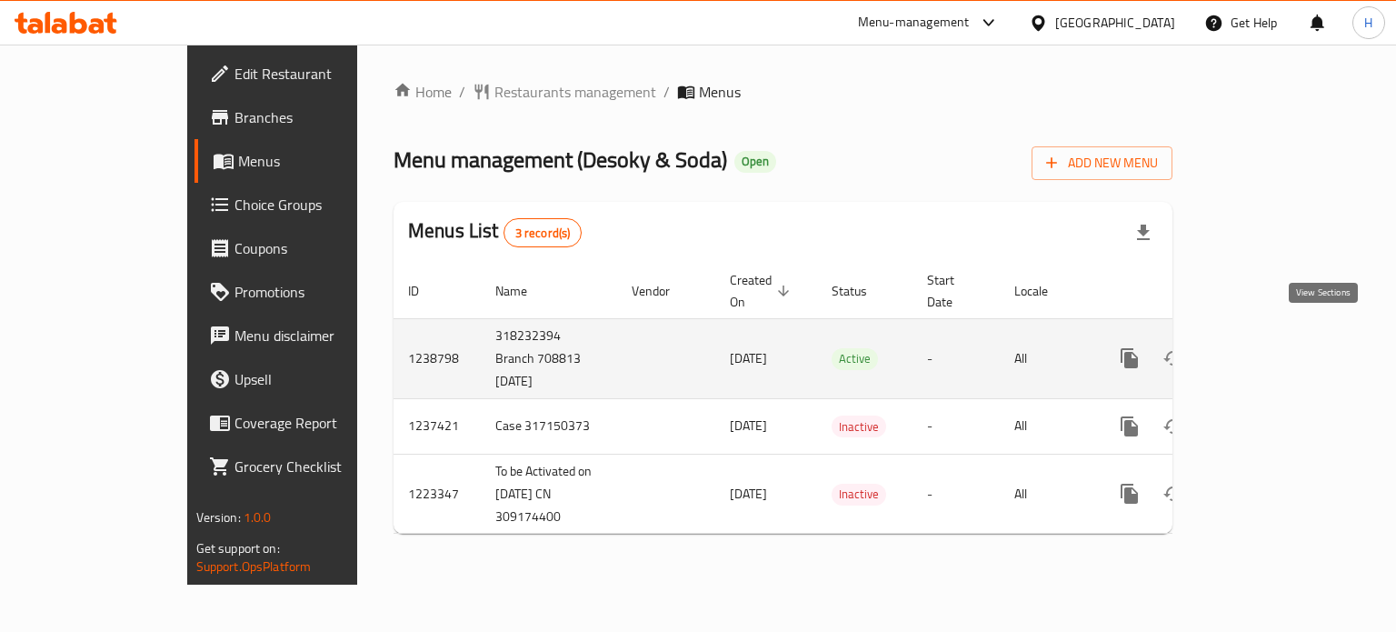
click at [1269, 350] on icon "enhanced table" at bounding box center [1260, 358] width 16 height 16
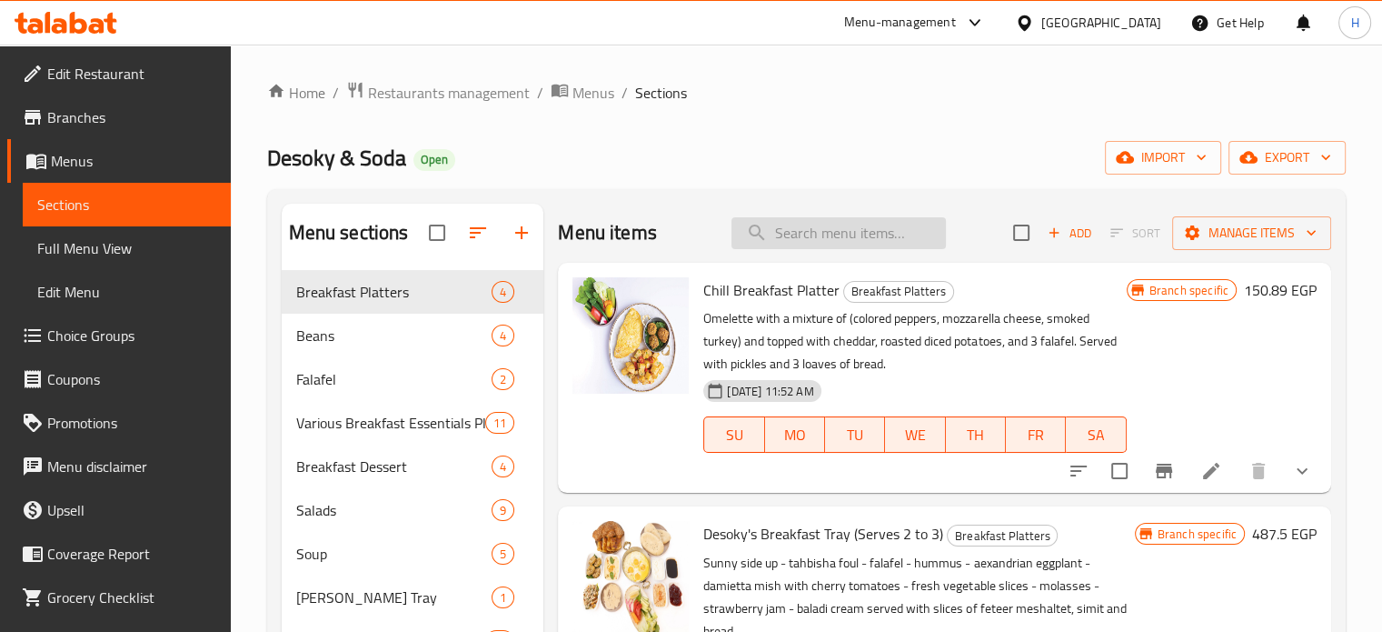
click at [866, 242] on input "search" at bounding box center [839, 233] width 214 height 32
type input "ر"
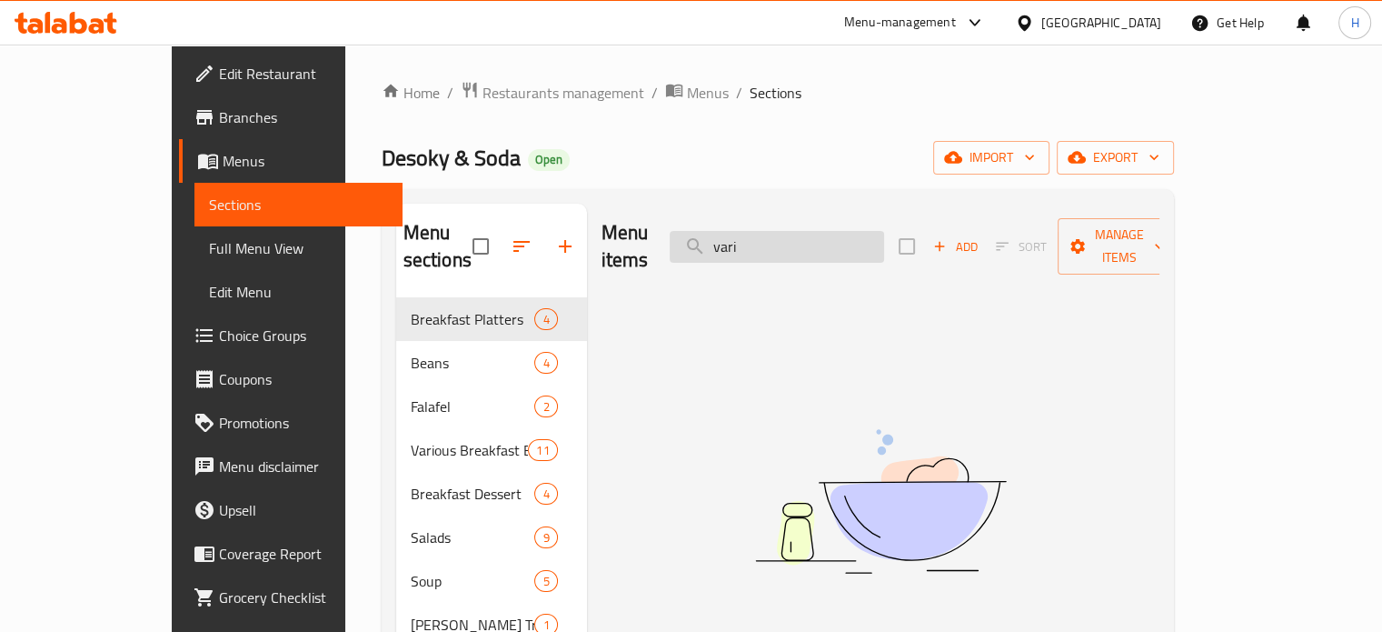
click at [786, 239] on input "vari" at bounding box center [777, 247] width 214 height 32
drag, startPoint x: 814, startPoint y: 234, endPoint x: 755, endPoint y: 233, distance: 59.1
click at [755, 233] on input "vari" at bounding box center [777, 247] width 214 height 32
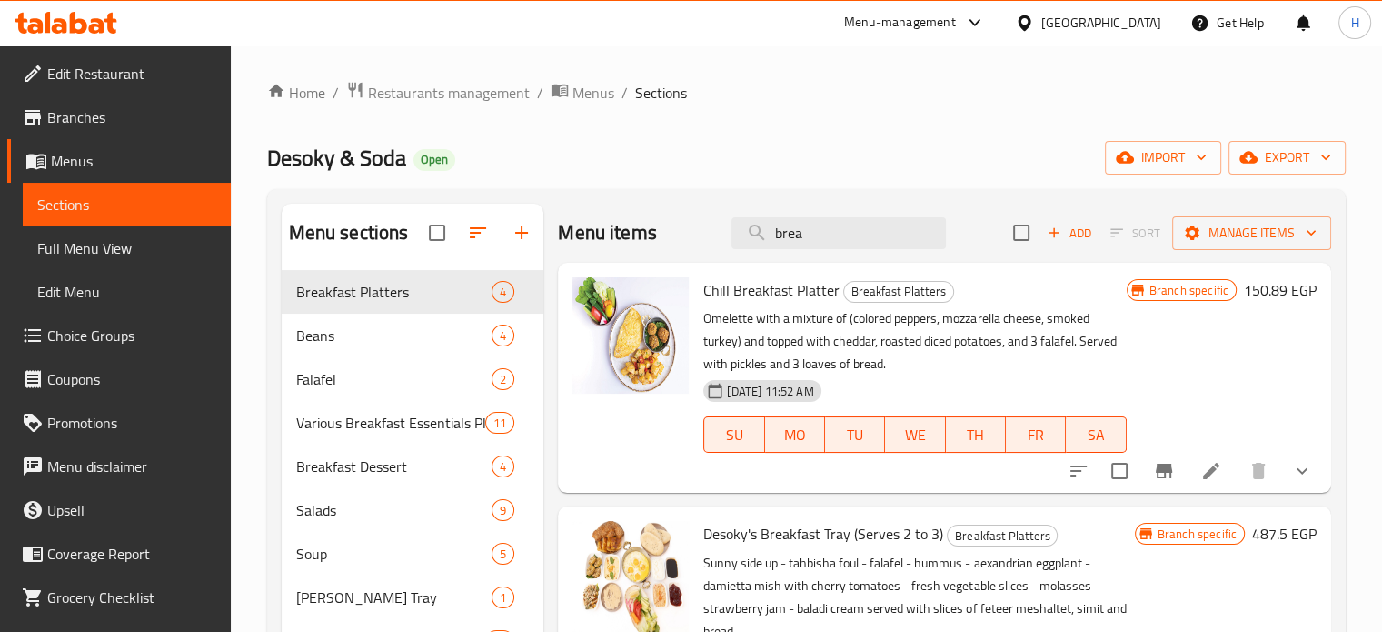
drag, startPoint x: 826, startPoint y: 239, endPoint x: 698, endPoint y: 248, distance: 128.5
click at [699, 248] on div "Menu items brea Add Sort Manage items" at bounding box center [944, 233] width 773 height 59
type input "r"
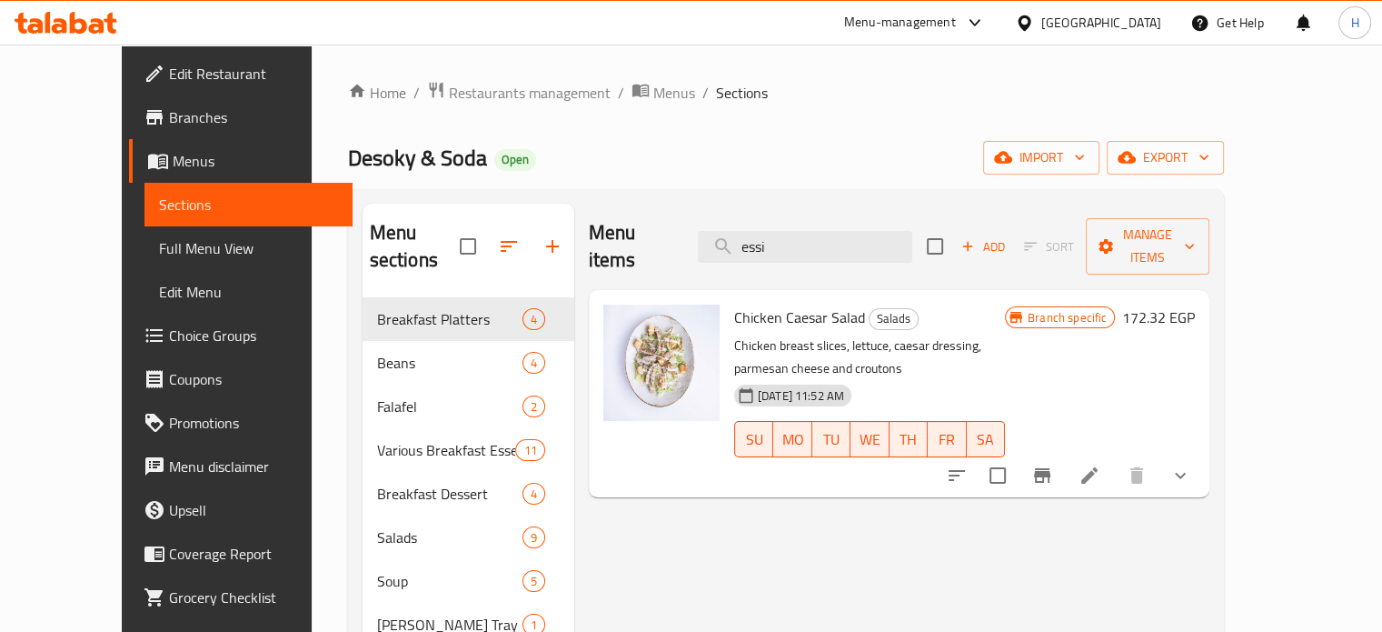
type input "essi"
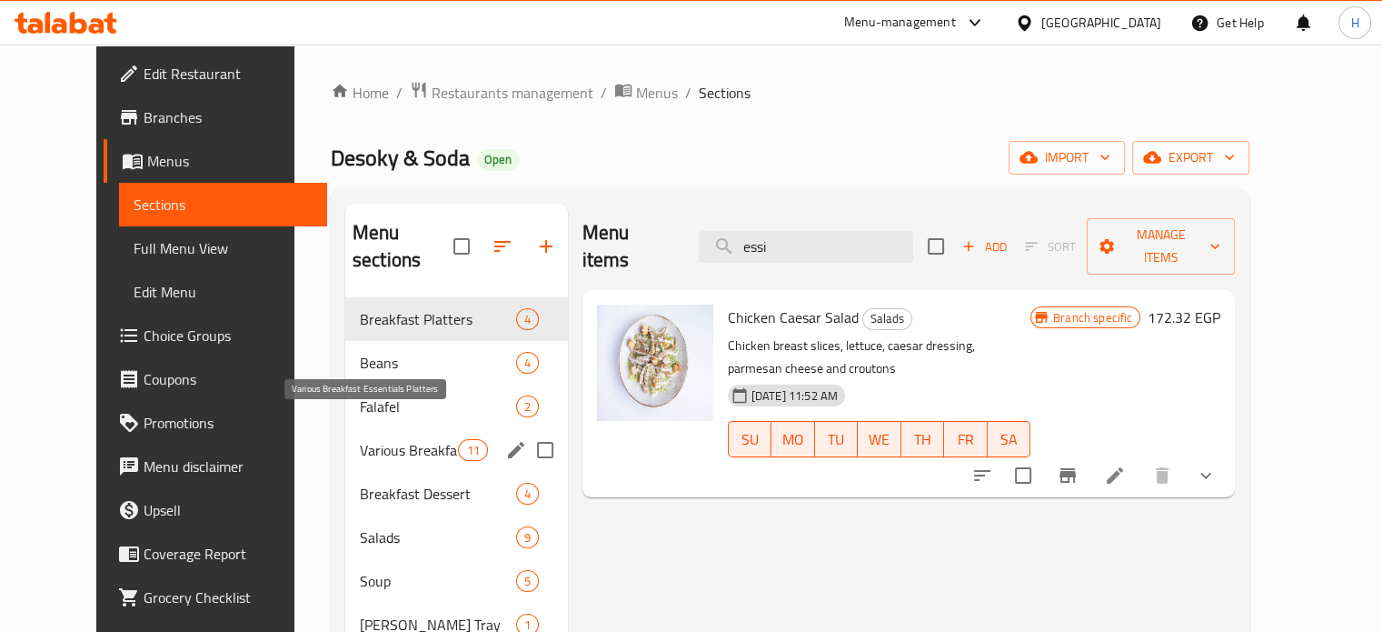
click at [374, 439] on span "Various Breakfast Essentials Platters" at bounding box center [409, 450] width 99 height 22
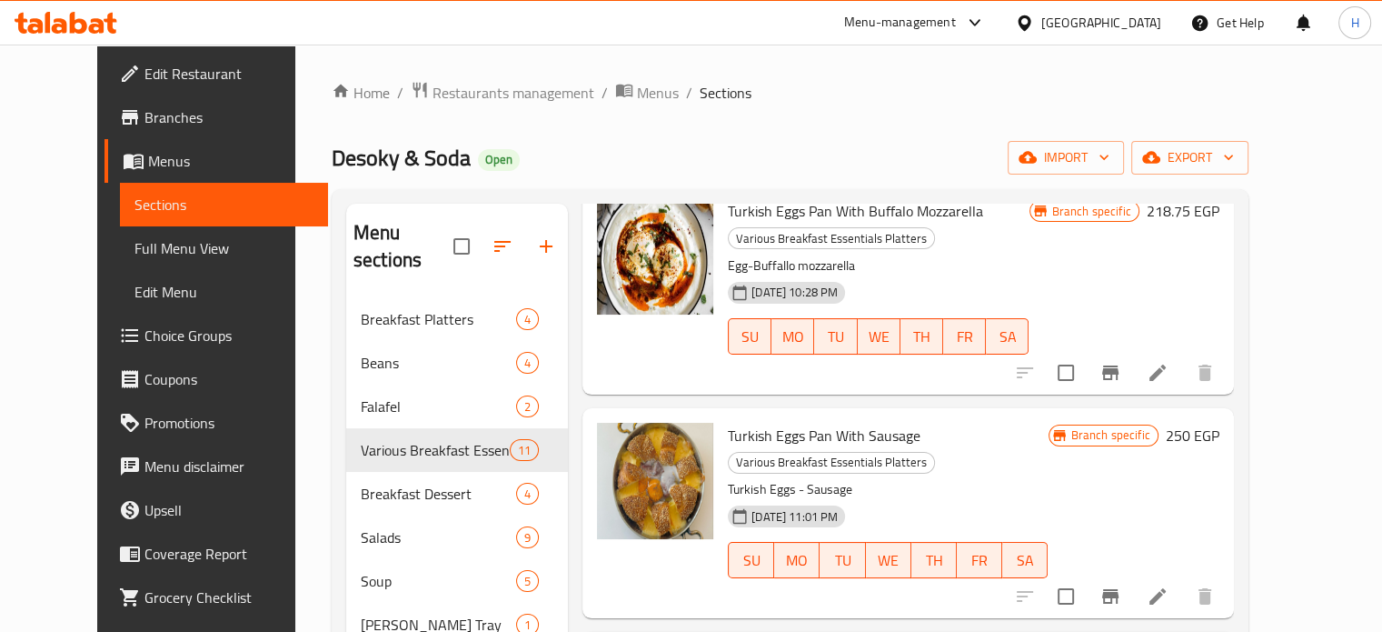
scroll to position [363, 0]
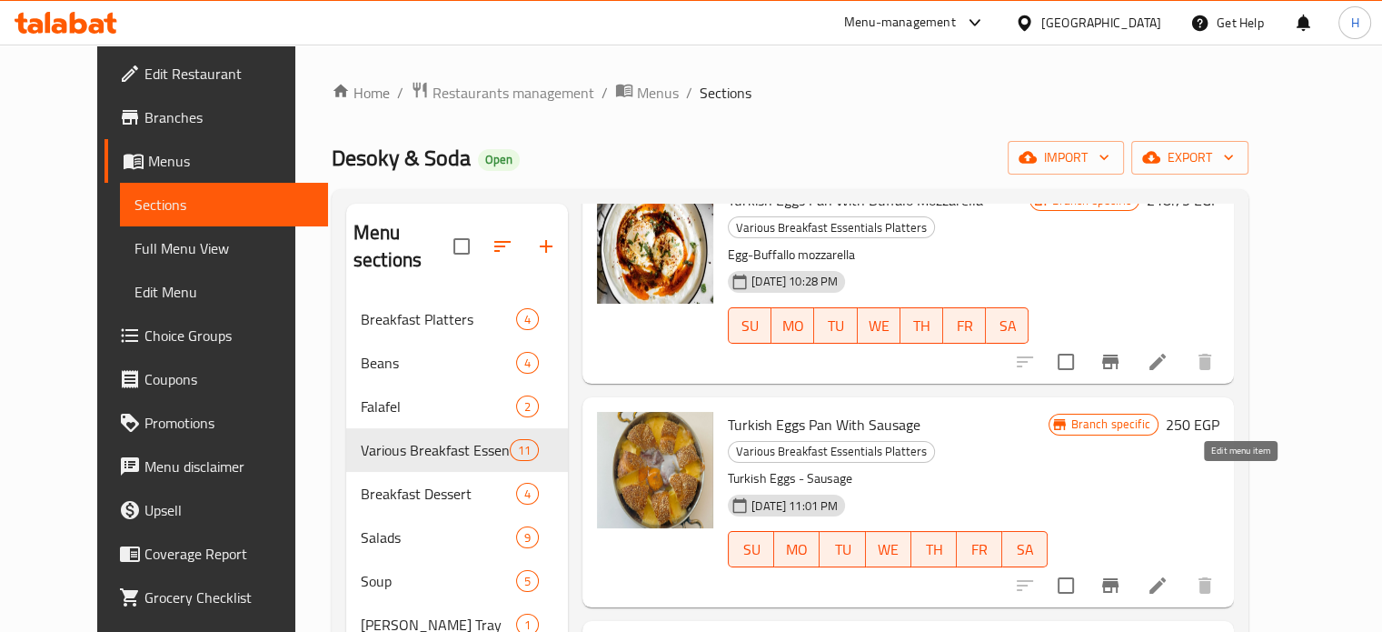
click at [1169, 574] on icon at bounding box center [1158, 585] width 22 height 22
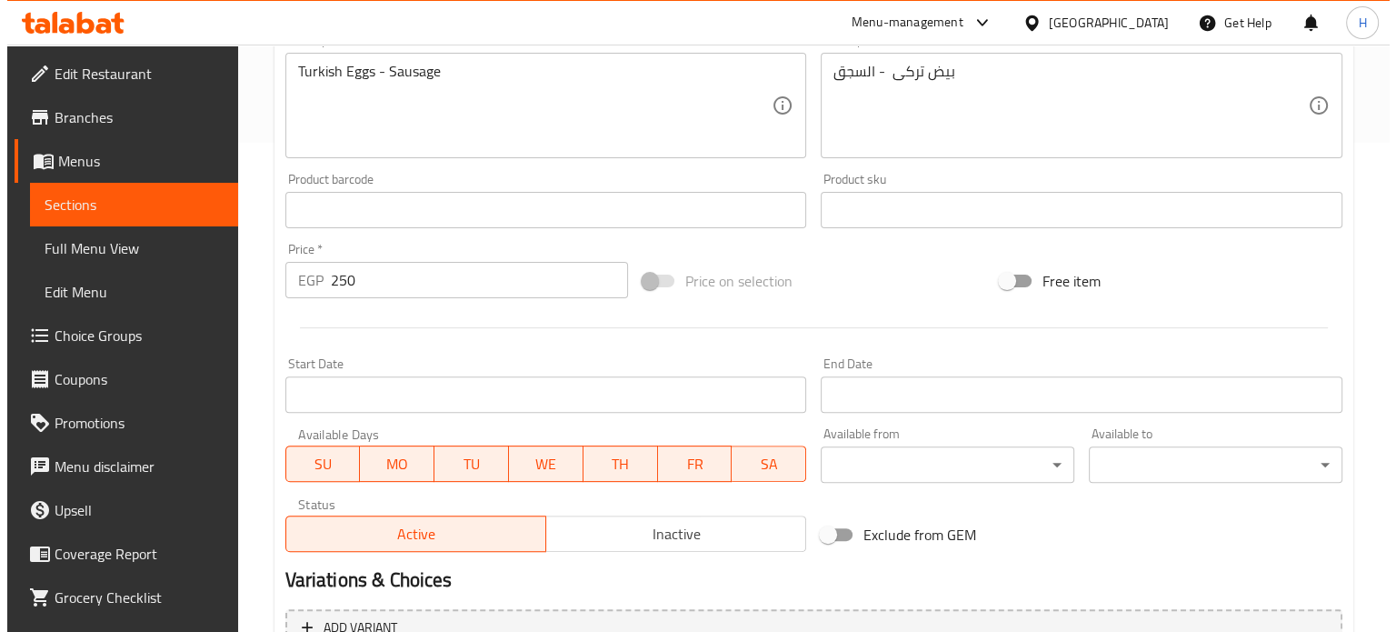
scroll to position [636, 0]
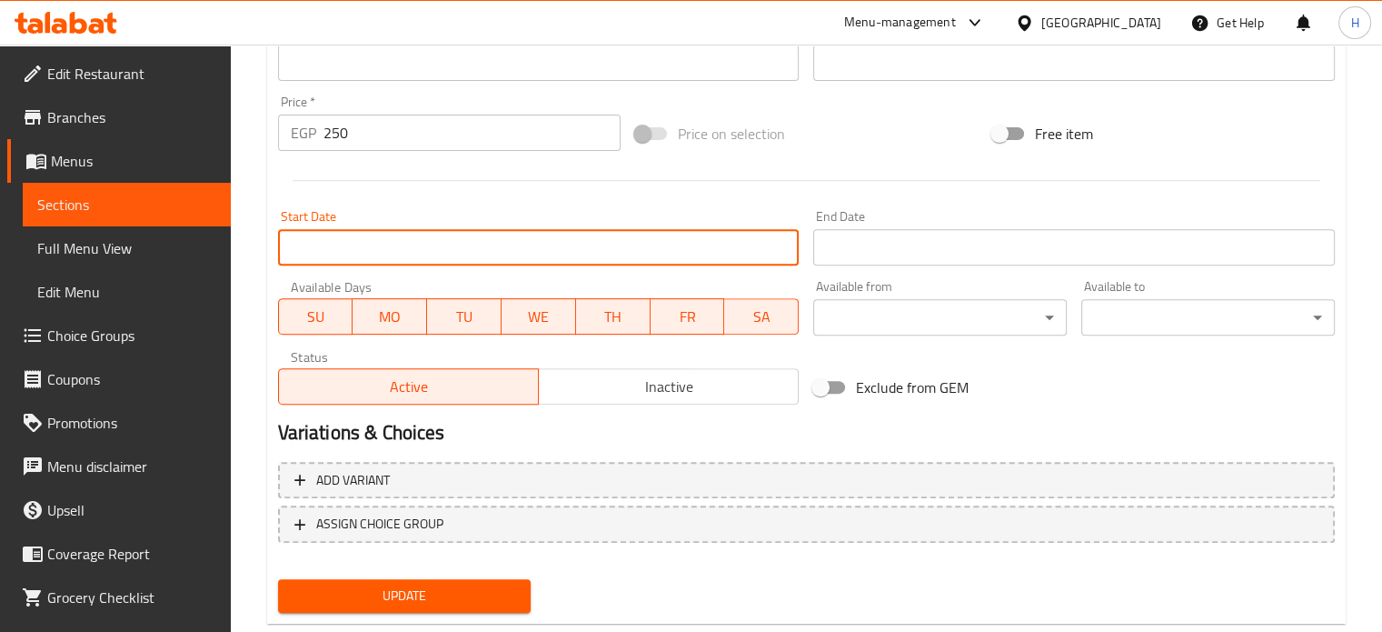
click at [429, 244] on input "Start Date" at bounding box center [539, 247] width 522 height 36
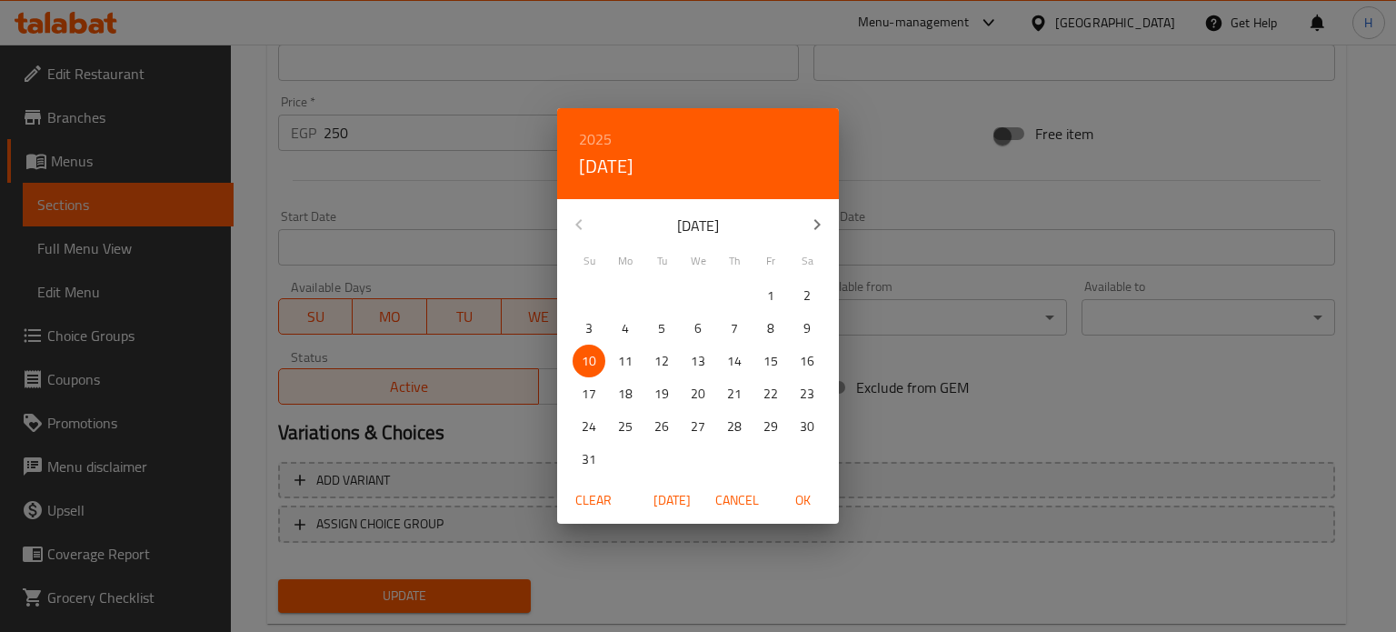
click at [921, 299] on div "2025 Sun, Aug [DATE] Mo Tu We Th Fr Sa 27 28 29 30 31 1 2 3 4 5 6 7 8 9 10 11 1…" at bounding box center [698, 316] width 1396 height 632
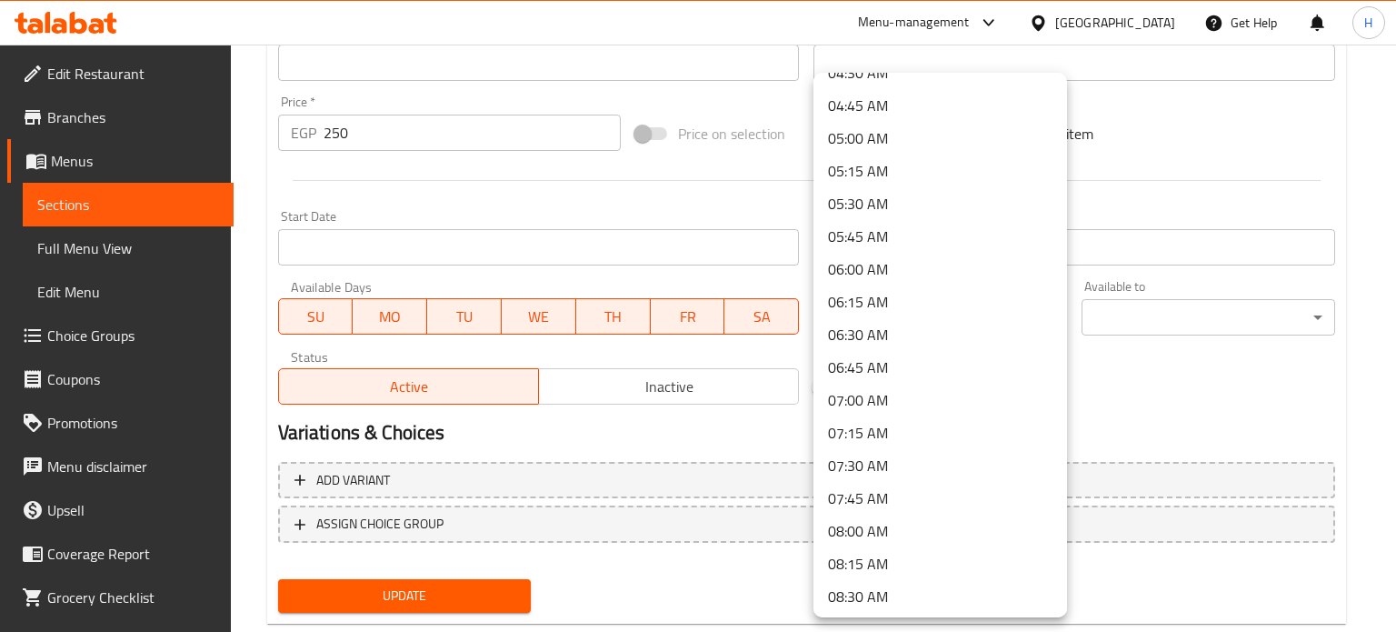
scroll to position [727, 0]
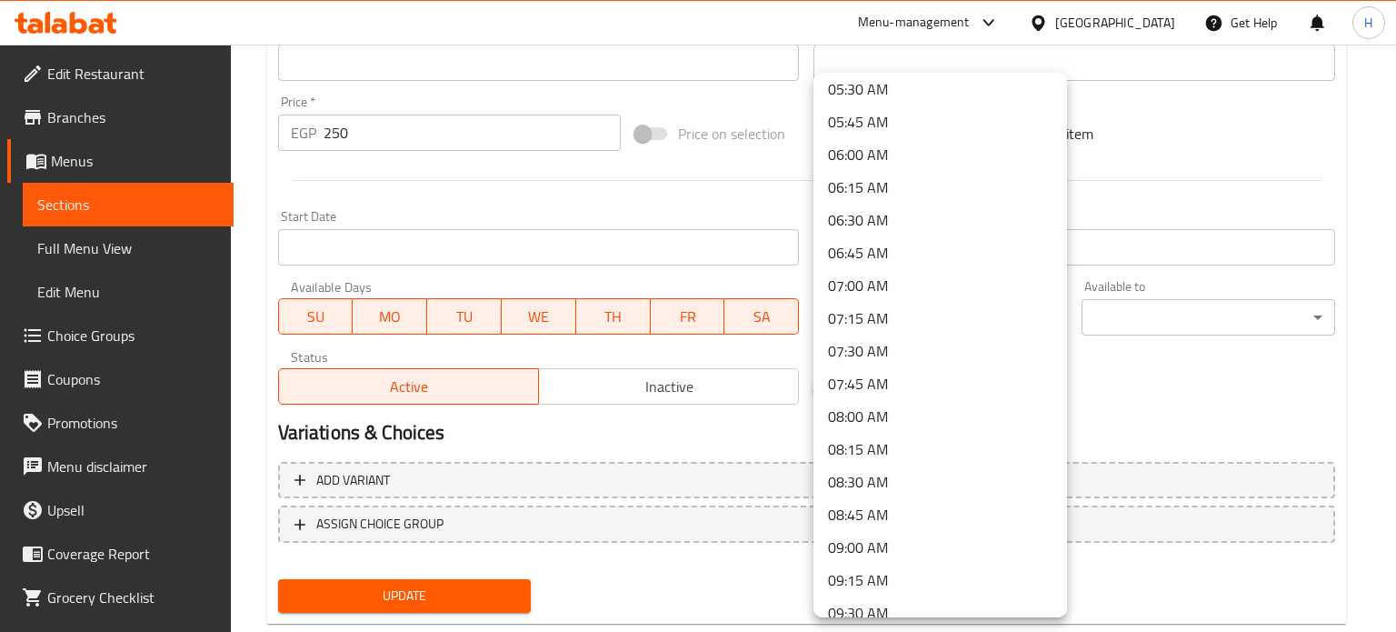
click at [843, 419] on li "08:00 AM" at bounding box center [940, 416] width 254 height 33
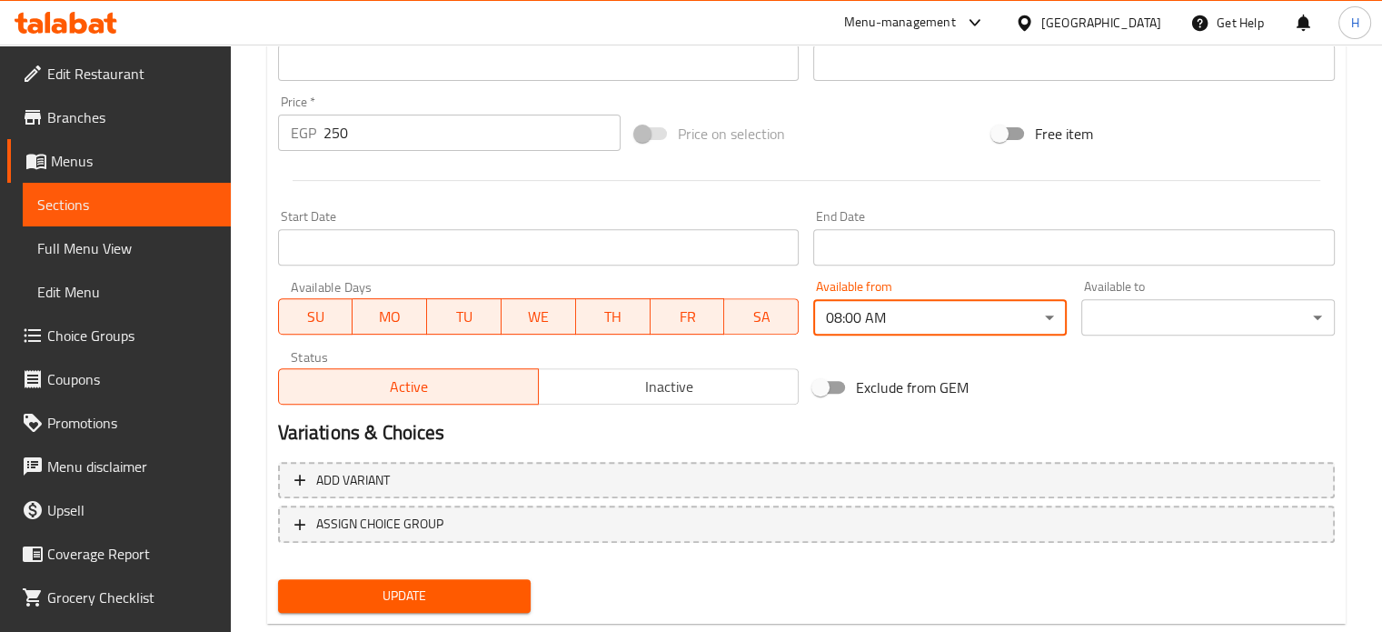
click at [1145, 298] on div "Available to ​ ​" at bounding box center [1208, 307] width 254 height 55
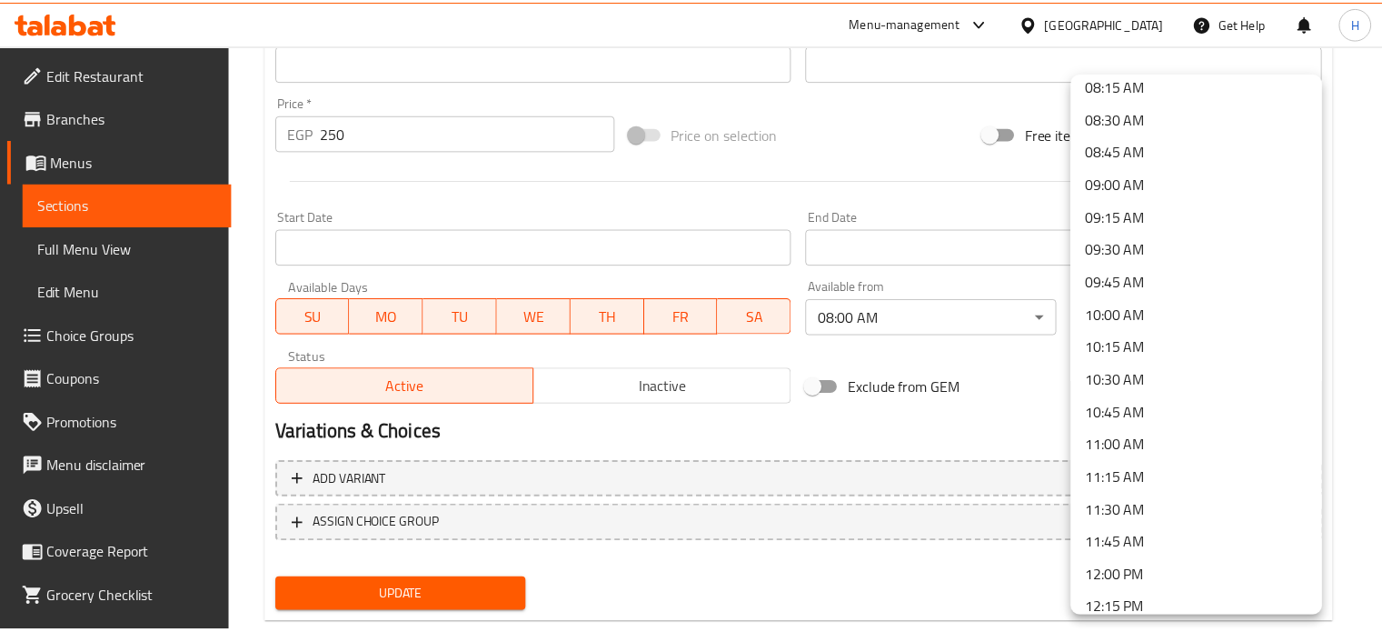
scroll to position [1454, 0]
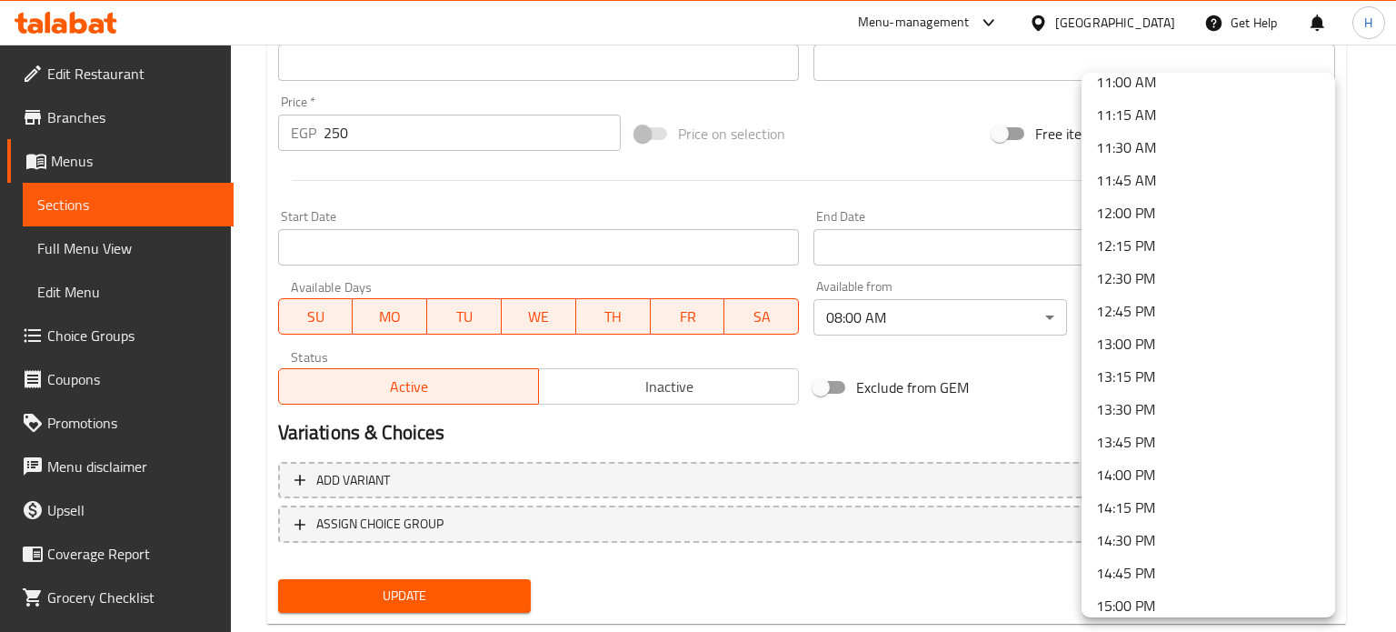
click at [1120, 344] on li "13:00 PM" at bounding box center [1208, 343] width 254 height 33
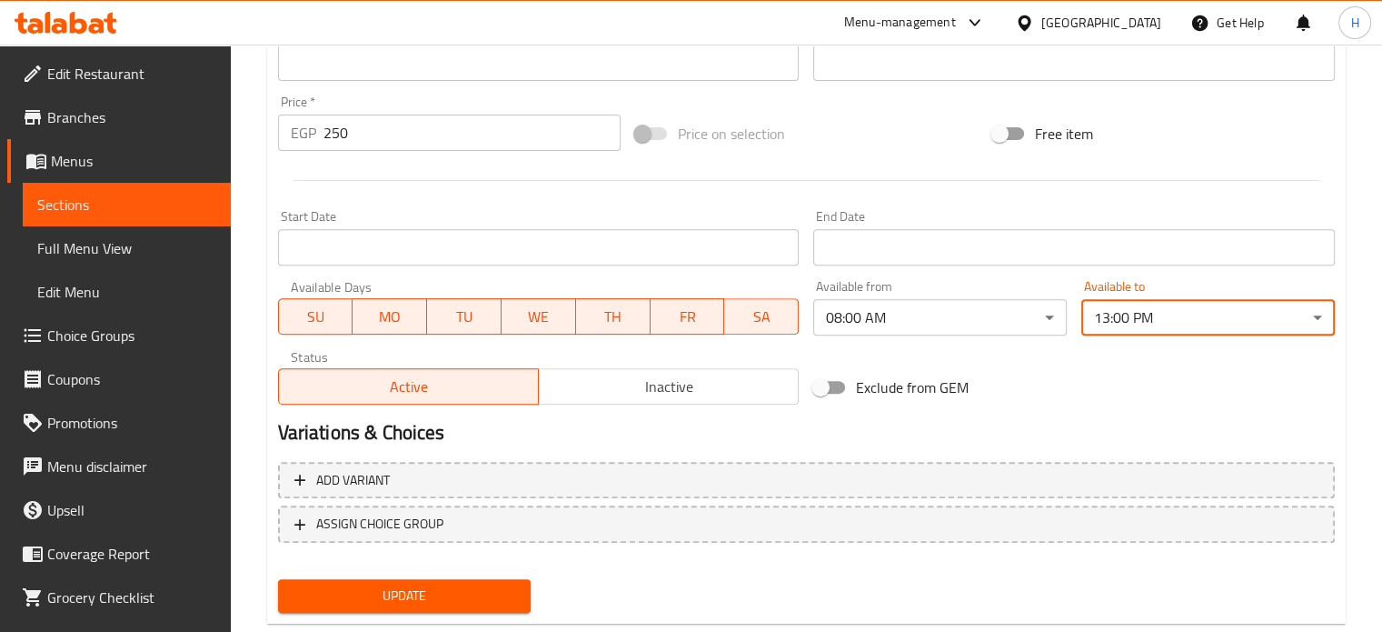
click at [407, 585] on span "Update" at bounding box center [405, 595] width 224 height 23
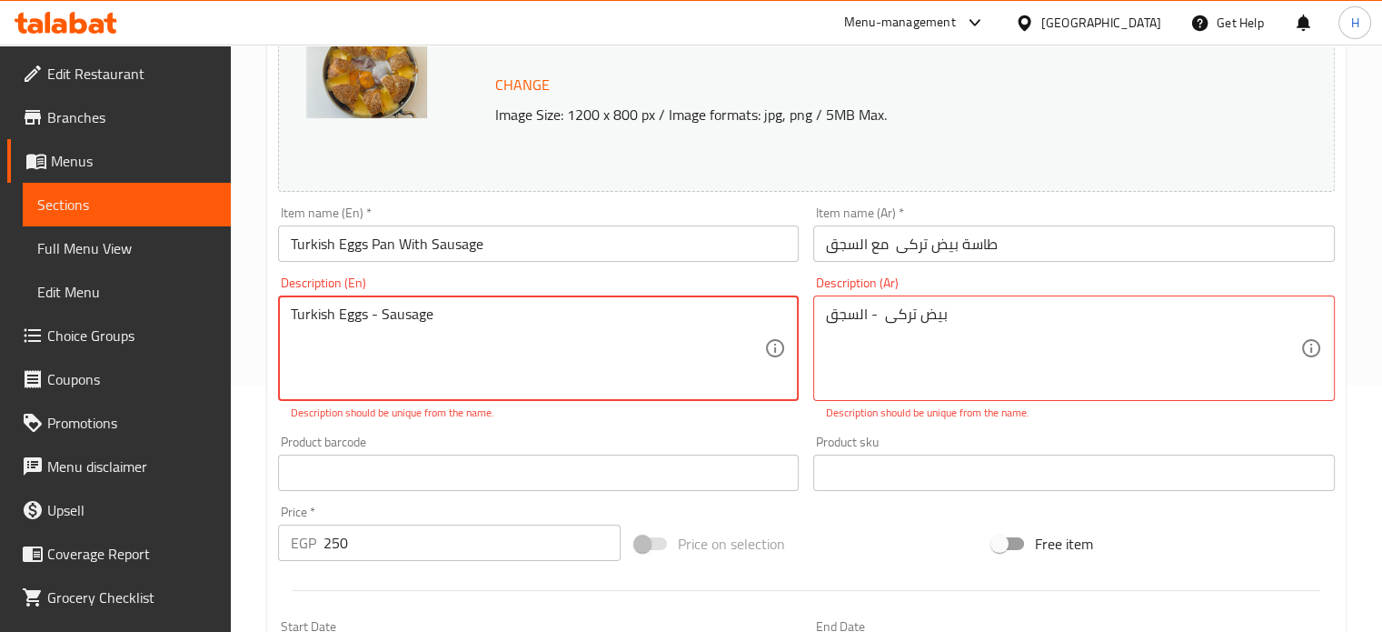
click at [422, 315] on textarea "Turkish Eggs - Sausage" at bounding box center [528, 348] width 474 height 86
click at [379, 314] on textarea "Turkish Eggs - Sausage" at bounding box center [528, 348] width 474 height 86
type textarea "Turkish Eggs Sausage"
drag, startPoint x: 476, startPoint y: 312, endPoint x: 252, endPoint y: 324, distance: 224.8
click at [252, 324] on div "Home / Restaurants management / Menus / Sections / item / update Various Breakf…" at bounding box center [806, 441] width 1151 height 1286
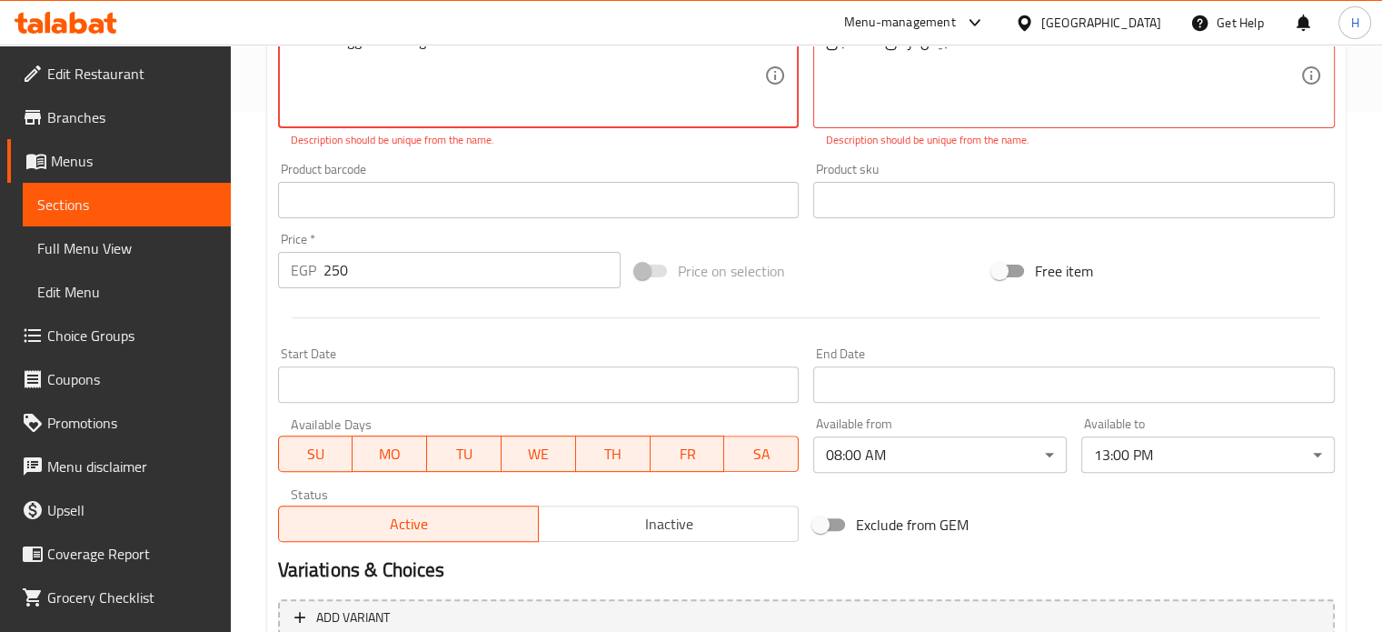
scroll to position [698, 0]
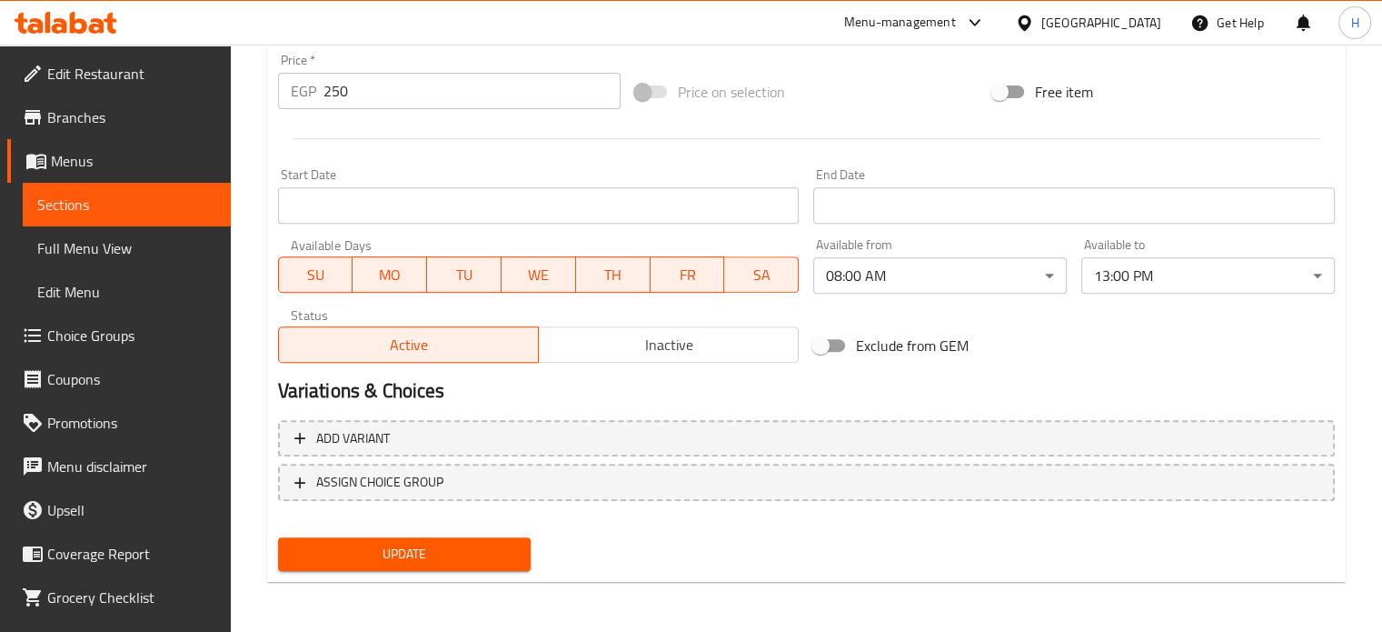
type textarea "Turkish Eggs - Sausage"
click at [405, 558] on span "Update" at bounding box center [405, 554] width 224 height 23
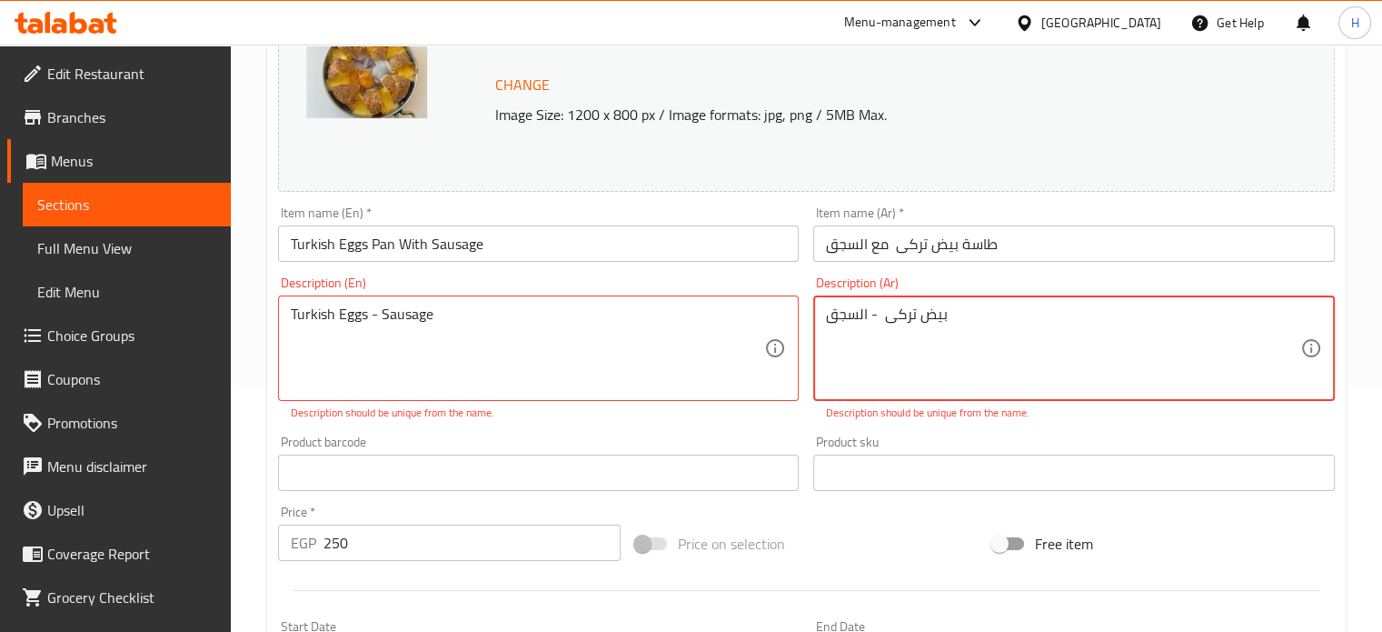
drag, startPoint x: 869, startPoint y: 313, endPoint x: 880, endPoint y: 311, distance: 11.1
click at [880, 311] on textarea "بيض تركى - السجق" at bounding box center [1063, 348] width 474 height 86
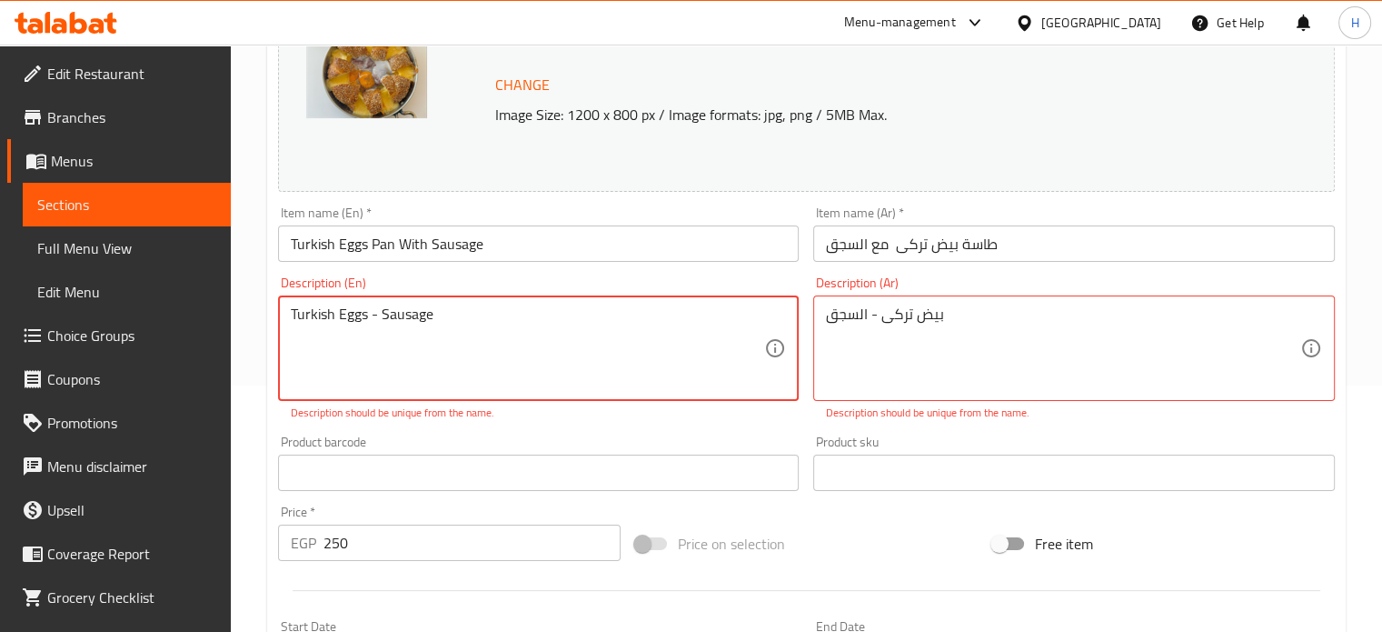
click at [875, 469] on input "text" at bounding box center [1074, 472] width 522 height 36
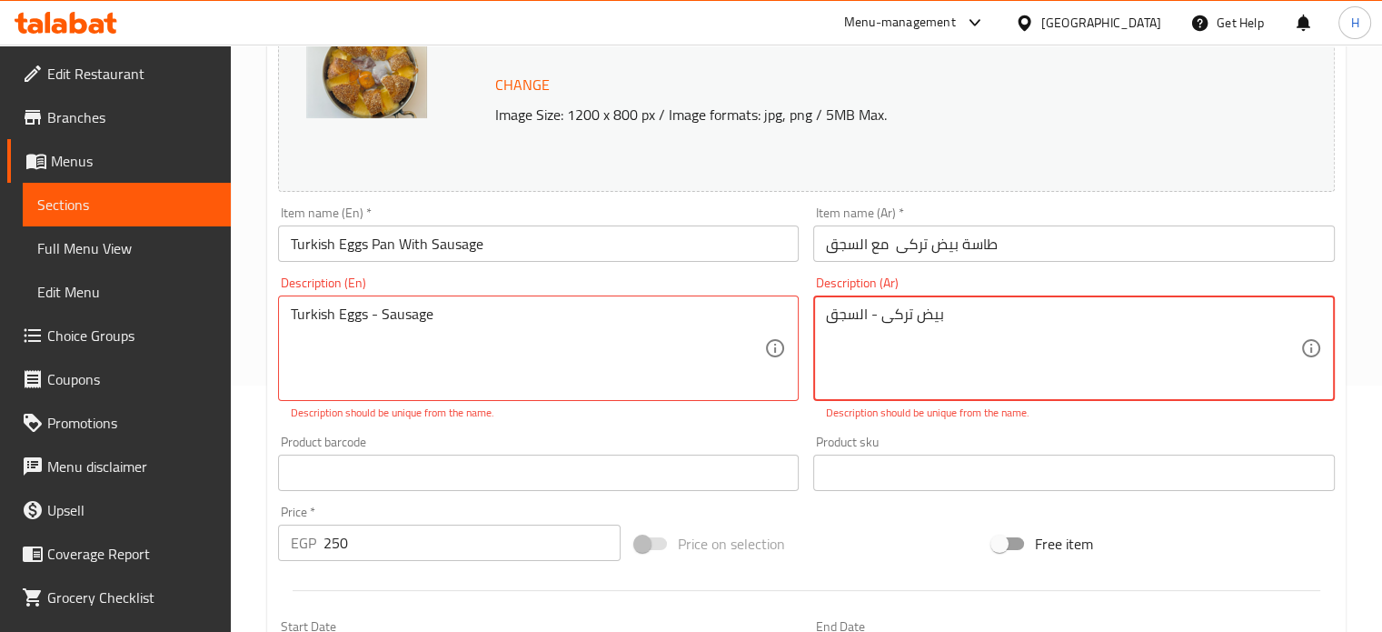
drag, startPoint x: 979, startPoint y: 313, endPoint x: 753, endPoint y: 305, distance: 225.5
click at [753, 305] on div "Change Image Size: 1200 x 800 px / Image formats: jpg, png / 5MB Max. Item name…" at bounding box center [806, 407] width 1071 height 830
type textarea "f"
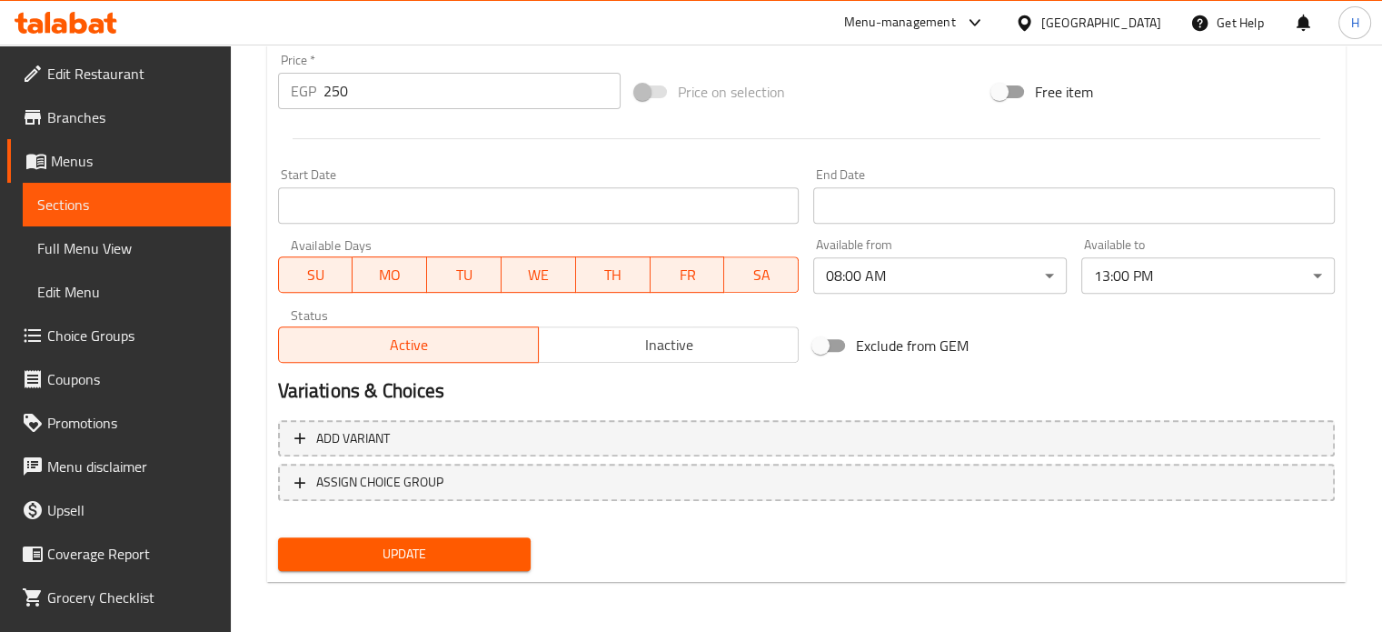
type textarea "بيض تركى - سجق"
click at [458, 543] on span "Update" at bounding box center [405, 554] width 224 height 23
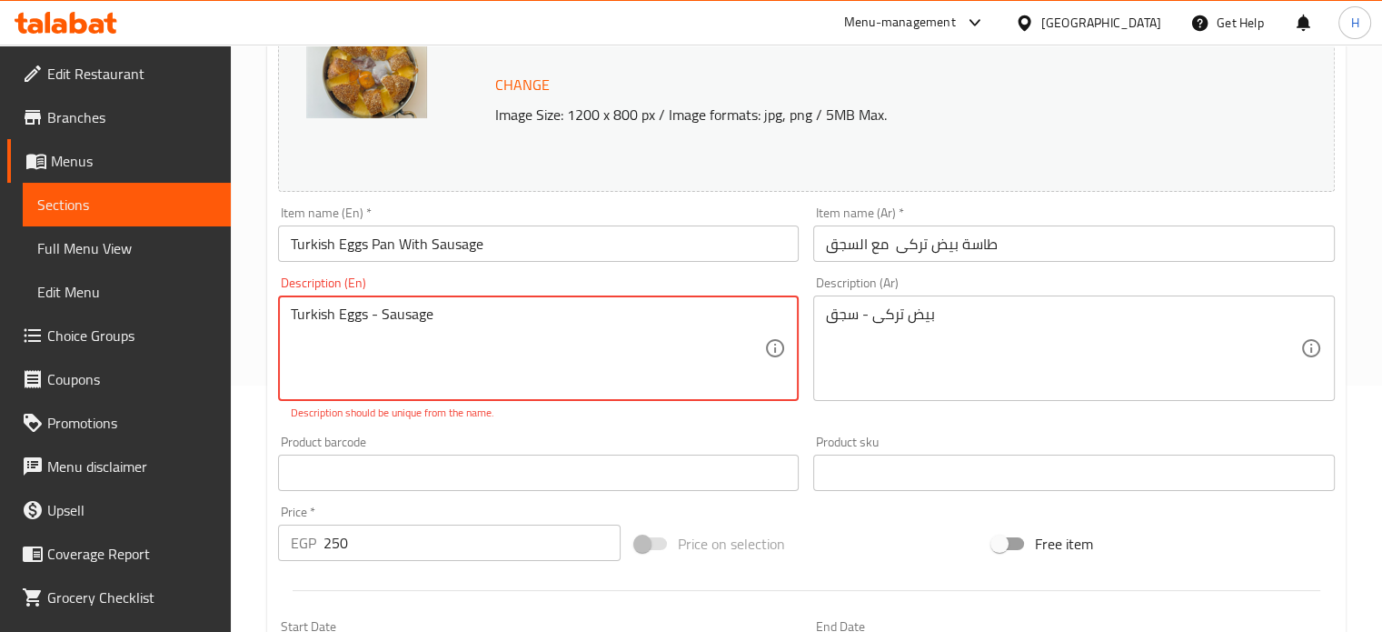
click at [413, 312] on textarea "Turkish Eggs - Sausage" at bounding box center [528, 348] width 474 height 86
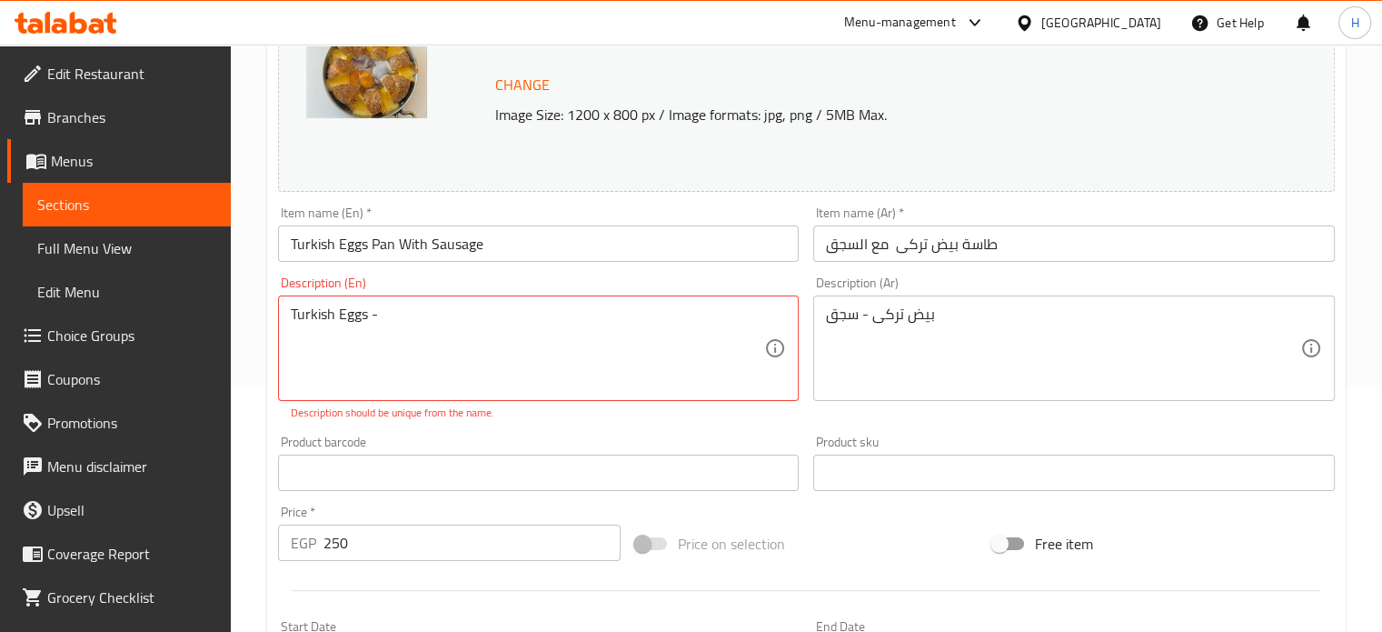
click at [288, 314] on div "Turkish Eggs - Description (En)" at bounding box center [539, 347] width 522 height 105
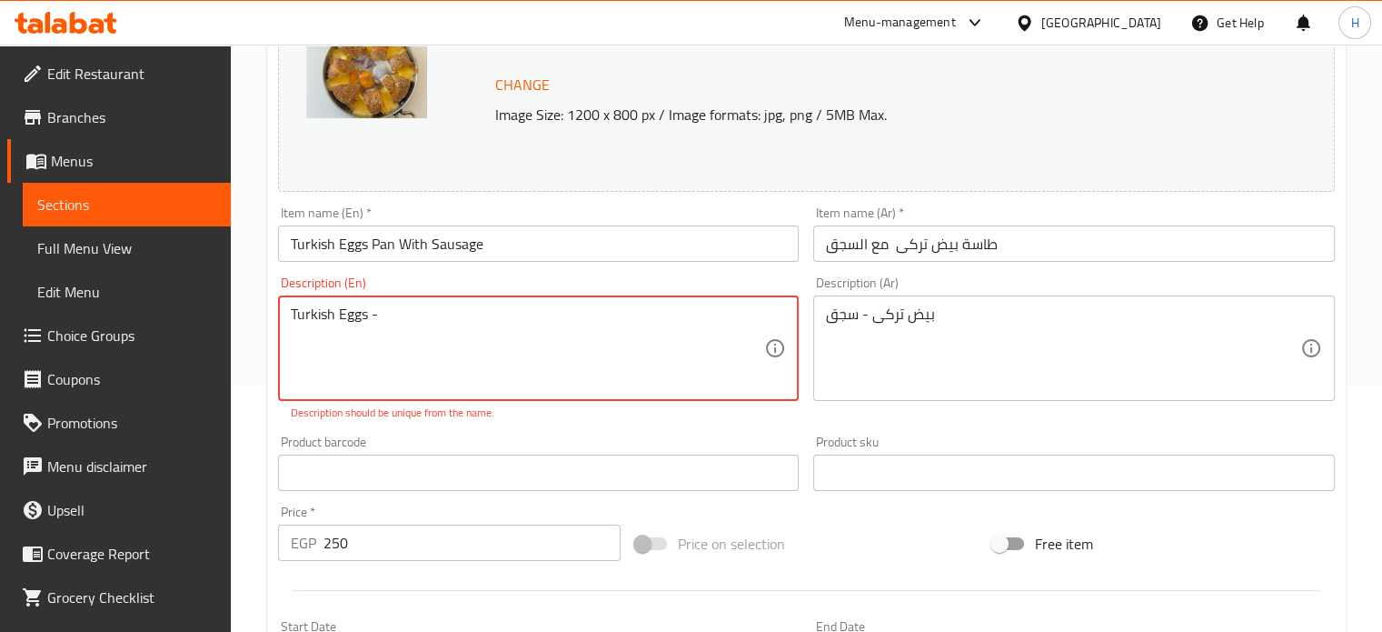
paste textarea "Sausage"
click at [294, 314] on textarea "Turkish Eggs -" at bounding box center [528, 348] width 474 height 86
click at [294, 315] on textarea "Turkish Eggs -" at bounding box center [528, 348] width 474 height 86
click at [292, 313] on textarea "Turkish Eggs -" at bounding box center [528, 348] width 474 height 86
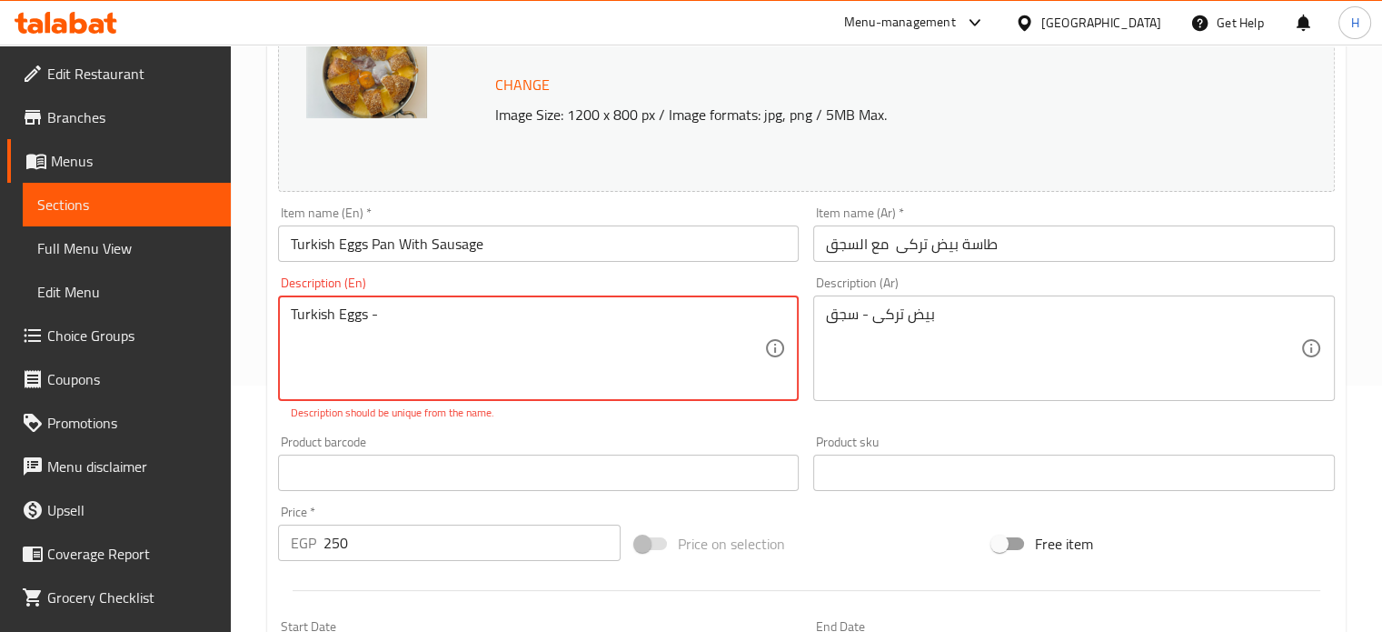
paste textarea "Sausage"
click at [457, 323] on textarea "Sausage - Turkish Eggs -" at bounding box center [528, 348] width 474 height 86
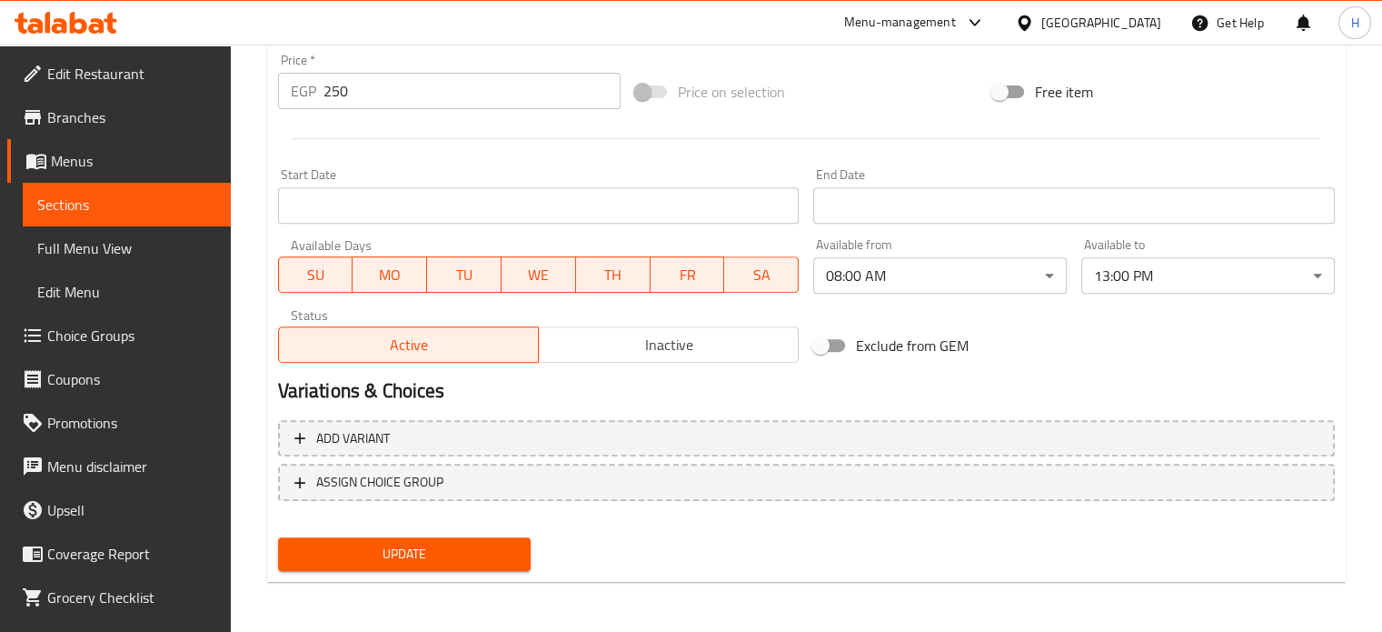
type textarea "Sausage - Turkish Eggs"
click at [423, 556] on span "Update" at bounding box center [405, 554] width 224 height 23
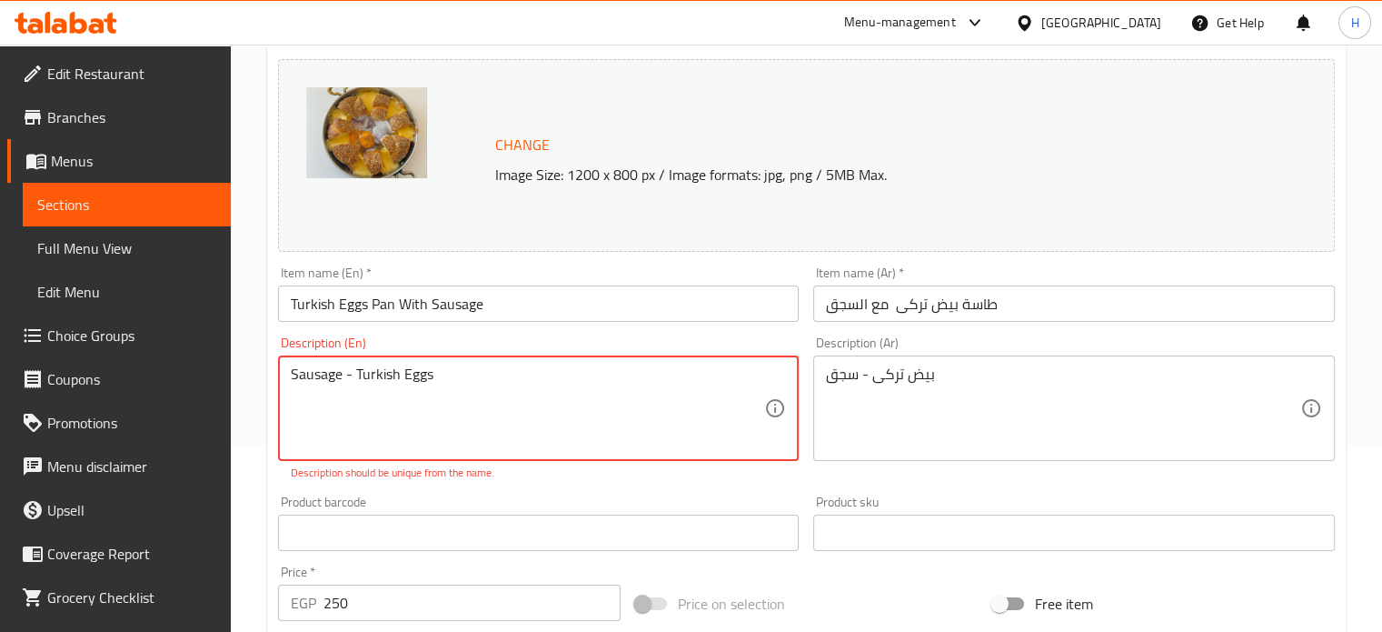
scroll to position [155, 0]
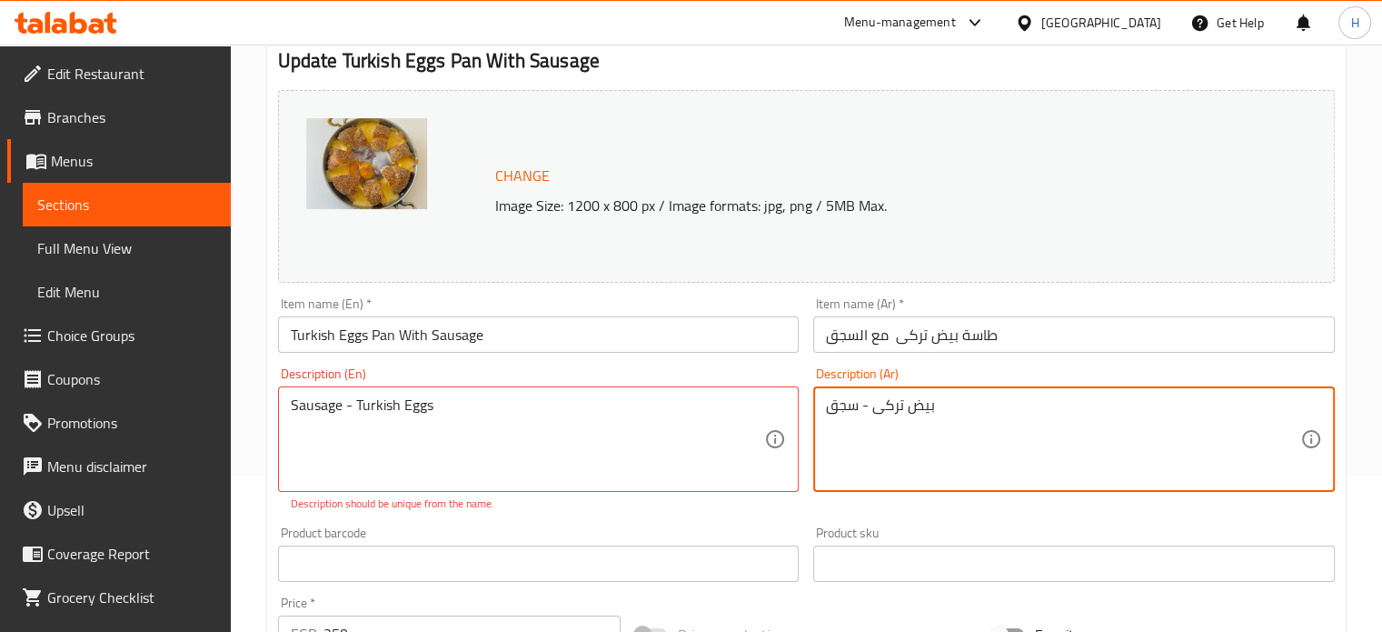
click at [959, 416] on textarea "بيض تركى - سجق" at bounding box center [1063, 439] width 474 height 86
drag, startPoint x: 967, startPoint y: 404, endPoint x: 803, endPoint y: 413, distance: 163.8
click at [803, 413] on div "Change Image Size: 1200 x 800 px / Image formats: jpg, png / 5MB Max. Item name…" at bounding box center [806, 498] width 1071 height 830
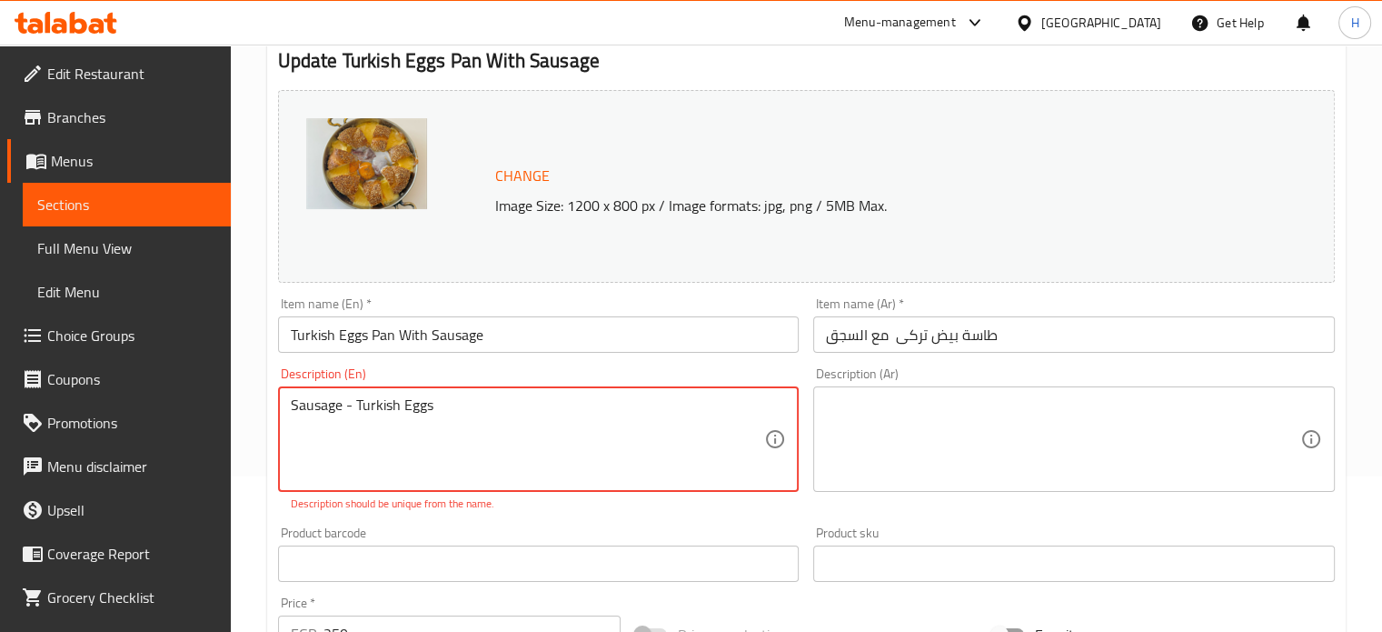
click at [347, 403] on textarea "Sausage - Turkish Eggs" at bounding box center [528, 439] width 474 height 86
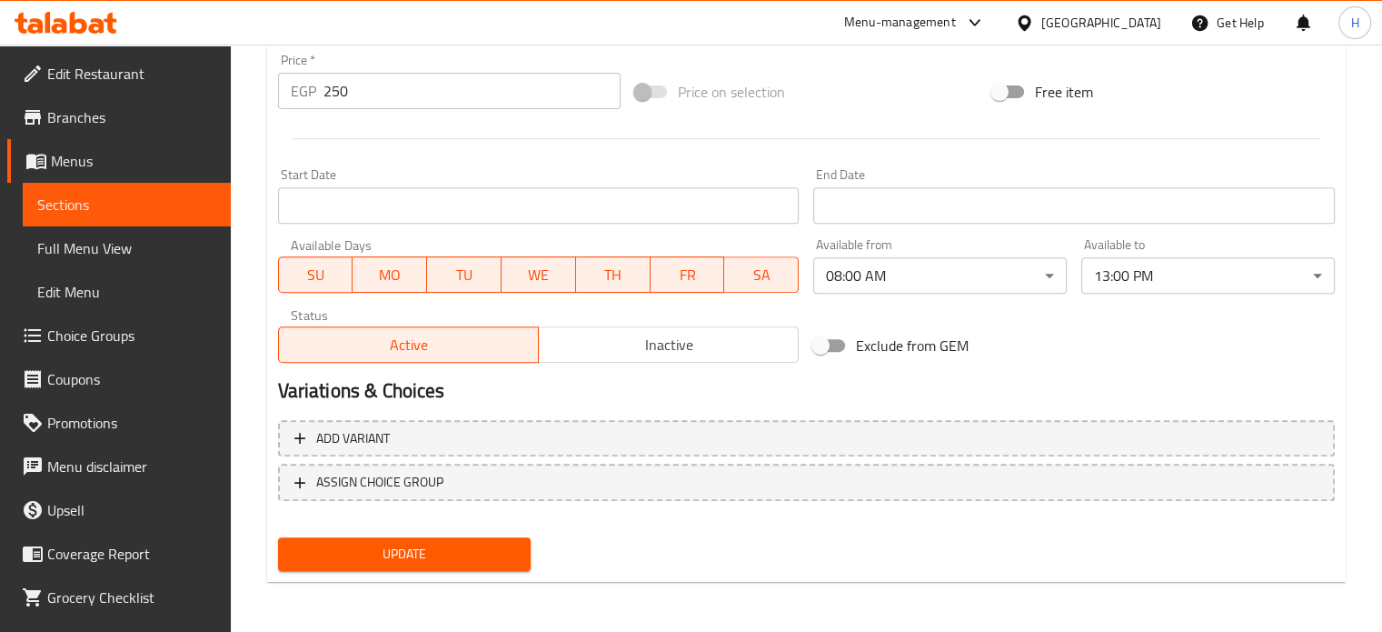
type textarea "Sausage with Turkish Eggs"
click at [416, 565] on button "Update" at bounding box center [405, 554] width 254 height 34
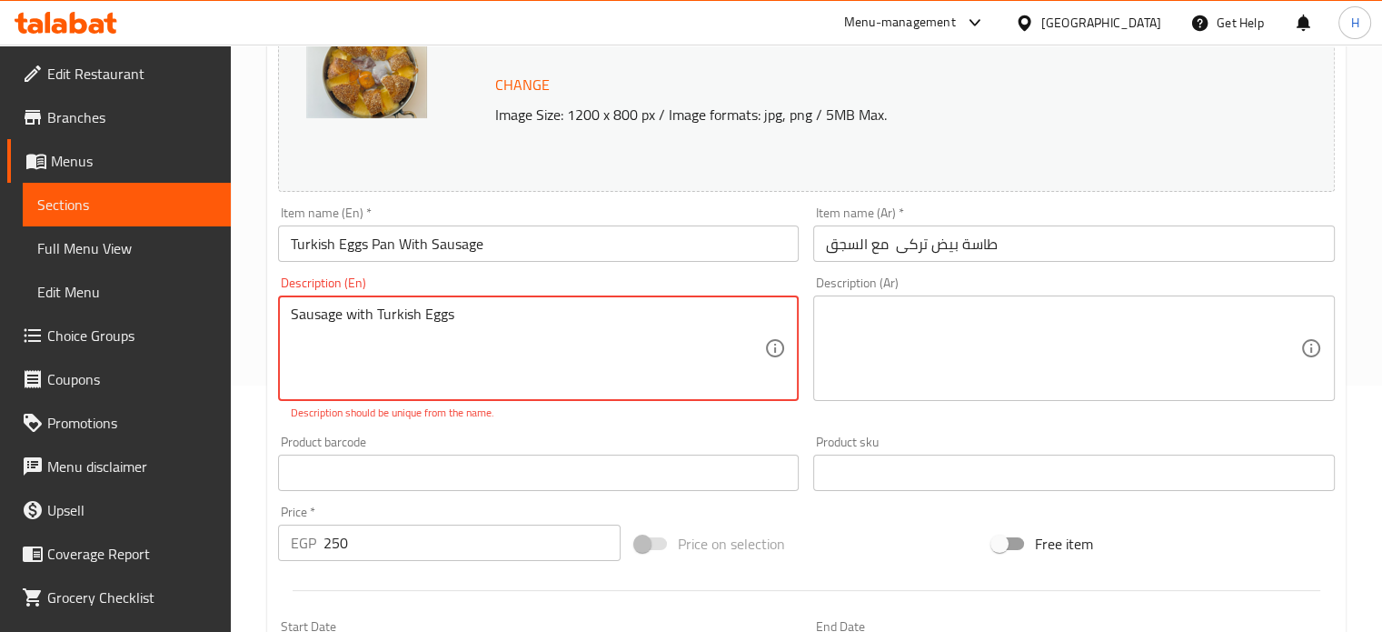
drag, startPoint x: 484, startPoint y: 318, endPoint x: 375, endPoint y: 319, distance: 109.1
click at [375, 319] on textarea "Sausage with Turkish Eggs" at bounding box center [528, 348] width 474 height 86
click at [348, 315] on textarea "Sausage with Turkish Eggs" at bounding box center [528, 348] width 474 height 86
drag, startPoint x: 476, startPoint y: 314, endPoint x: 267, endPoint y: 310, distance: 209.1
click at [267, 310] on div "Update Turkish Eggs Pan With Sausage Change Image Size: 1200 x 800 px / Image f…" at bounding box center [806, 482] width 1079 height 1104
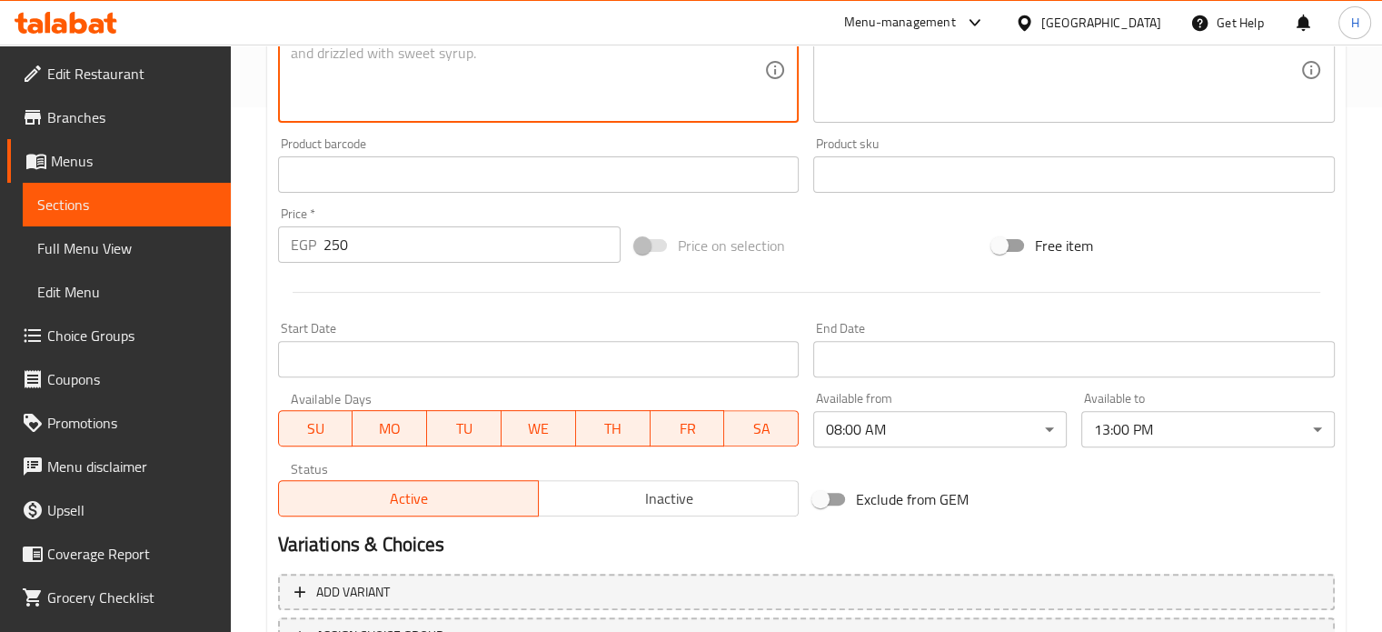
scroll to position [677, 0]
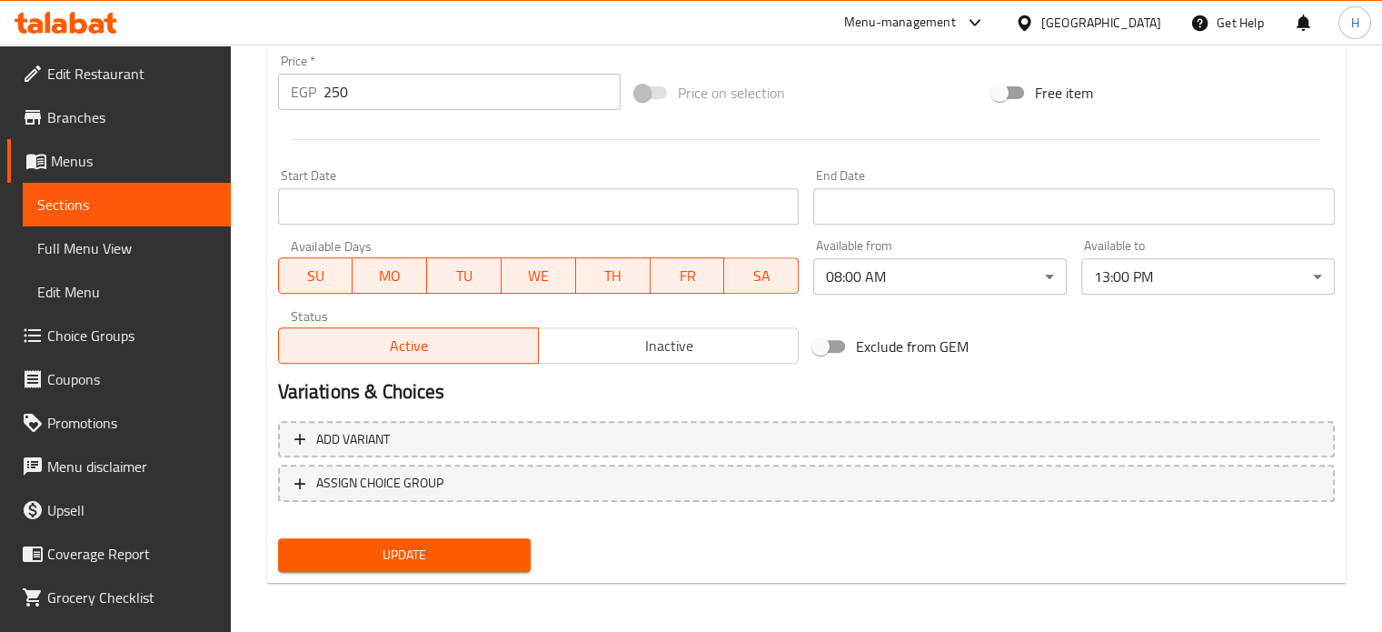
click at [435, 548] on span "Update" at bounding box center [405, 554] width 224 height 23
click at [52, 15] on icon at bounding box center [66, 23] width 103 height 22
